Goal: Book appointment/travel/reservation

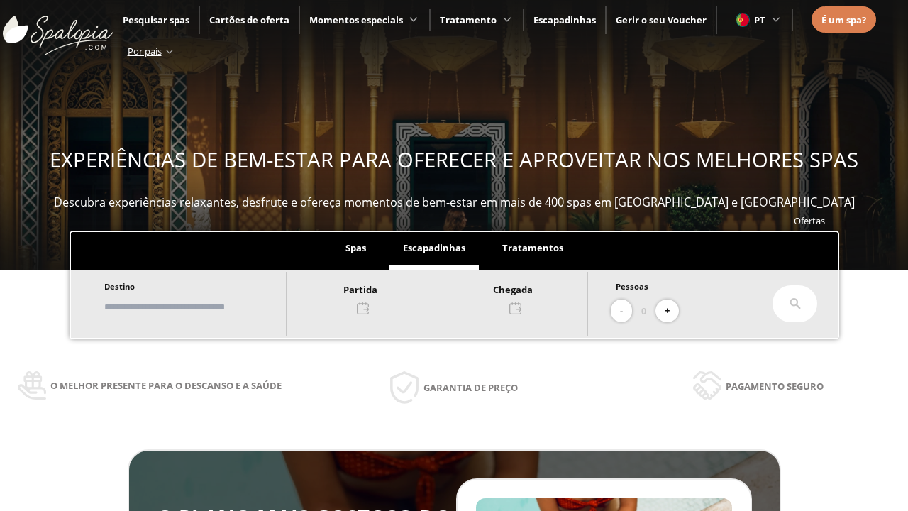
click at [200, 306] on input "text" at bounding box center [188, 306] width 177 height 25
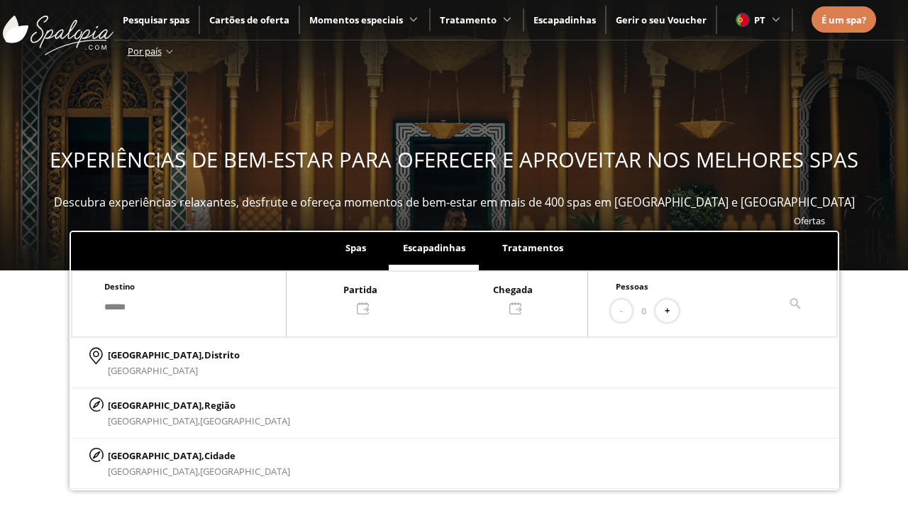
type input "******"
click at [142, 455] on p "[GEOGRAPHIC_DATA], Cidade" at bounding box center [199, 456] width 182 height 16
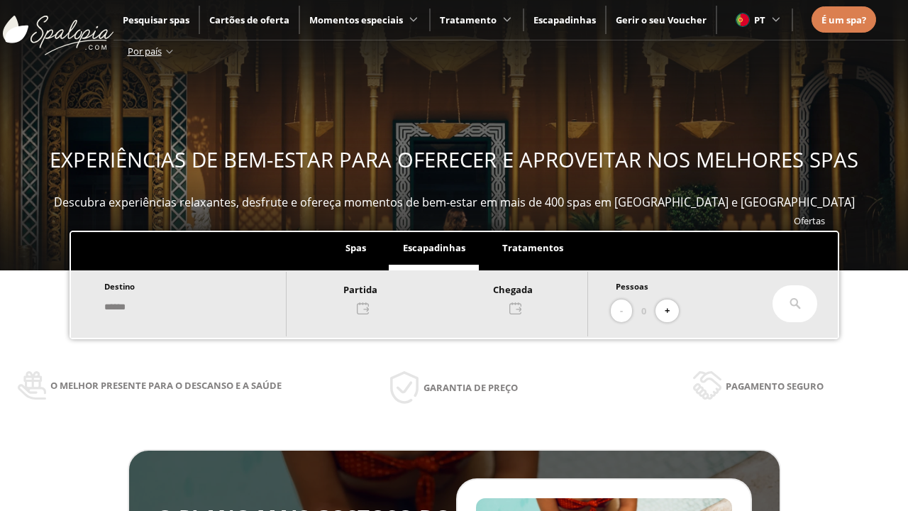
click at [451, 297] on div at bounding box center [437, 298] width 301 height 34
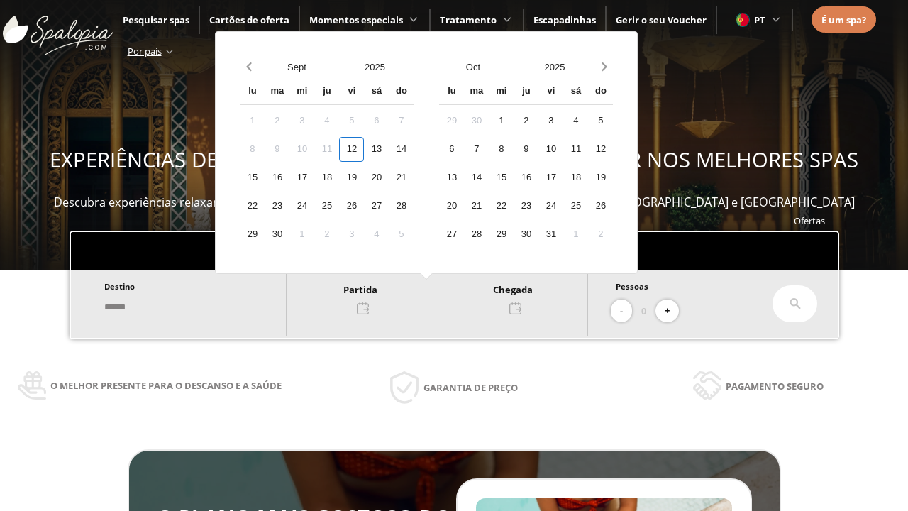
click at [414, 149] on div "14" at bounding box center [401, 149] width 25 height 25
click at [265, 177] on div "15" at bounding box center [252, 177] width 25 height 25
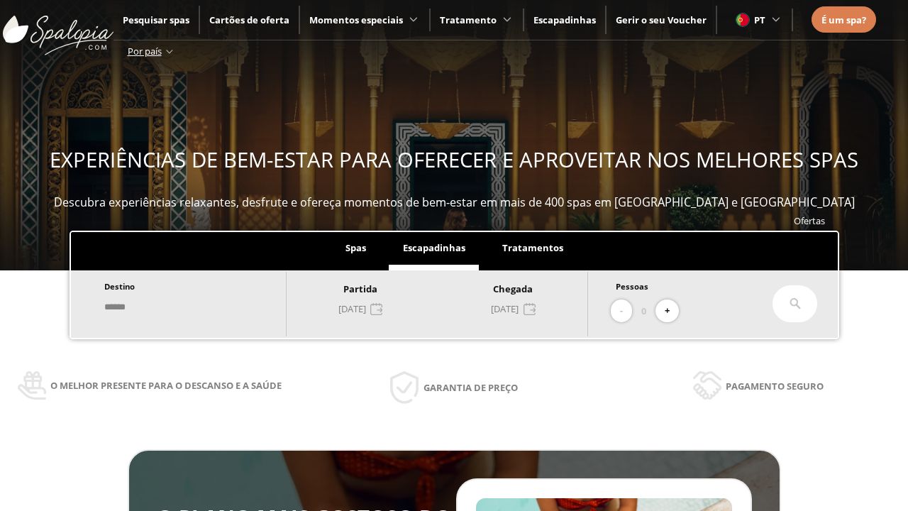
click at [672, 311] on button "+" at bounding box center [666, 310] width 23 height 23
click at [795, 304] on icon at bounding box center [795, 303] width 11 height 11
